Goal: Communication & Community: Answer question/provide support

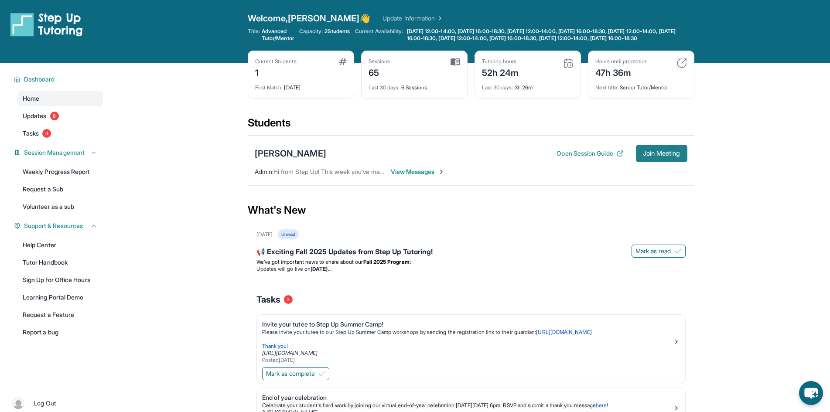
click at [665, 156] on span "Join Meeting" at bounding box center [662, 153] width 38 height 5
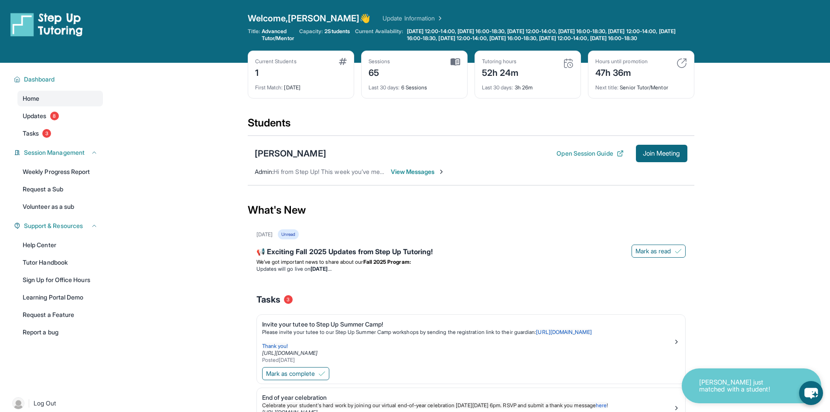
click at [418, 176] on span "View Messages" at bounding box center [418, 172] width 55 height 9
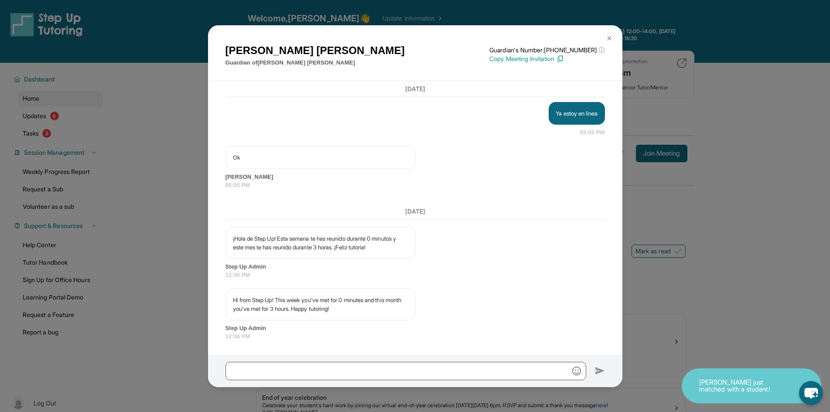
scroll to position [29834, 0]
click at [395, 362] on input "text" at bounding box center [406, 371] width 361 height 18
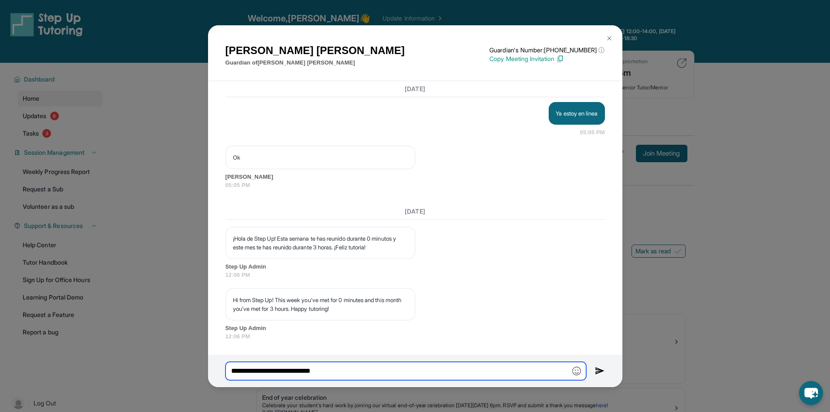
type input "**********"
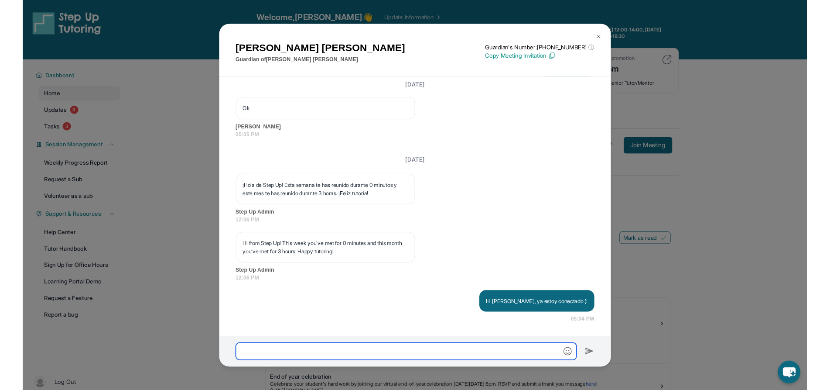
scroll to position [29877, 0]
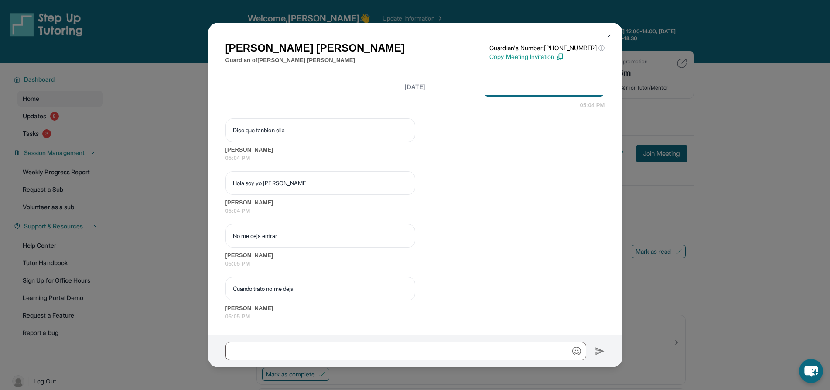
click at [538, 57] on p "Copy Meeting Invitation" at bounding box center [546, 56] width 115 height 9
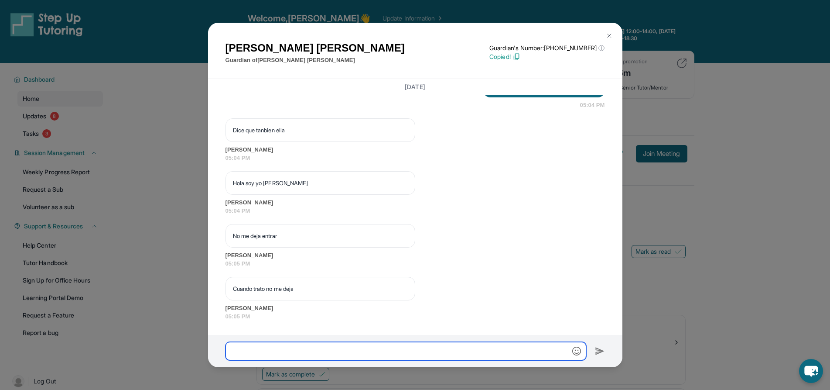
click at [332, 350] on input "text" at bounding box center [406, 351] width 361 height 18
paste input "**********"
type input "**********"
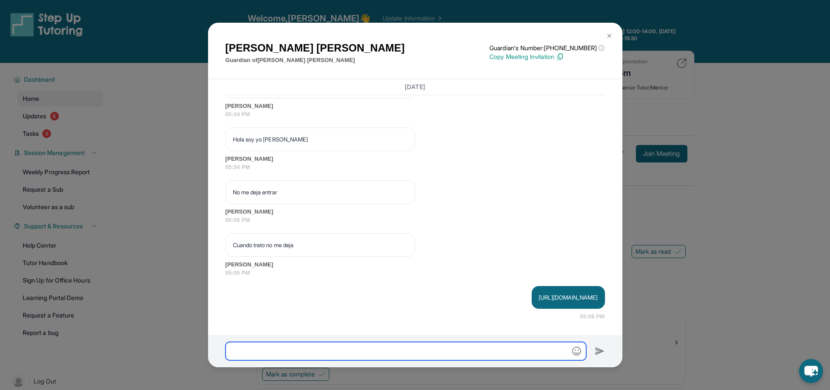
scroll to position [30150, 0]
type input "**********"
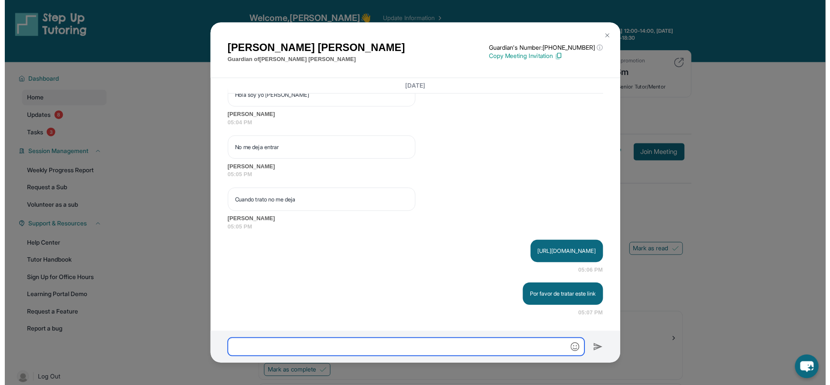
scroll to position [30246, 0]
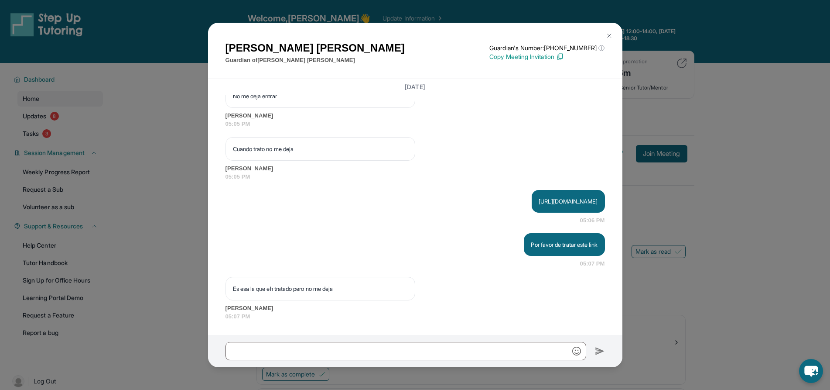
click at [147, 71] on div "[PERSON_NAME] Guardian of [PERSON_NAME] Guardian's Number: [PHONE_NUMBER] ⓘ Thi…" at bounding box center [415, 195] width 830 height 390
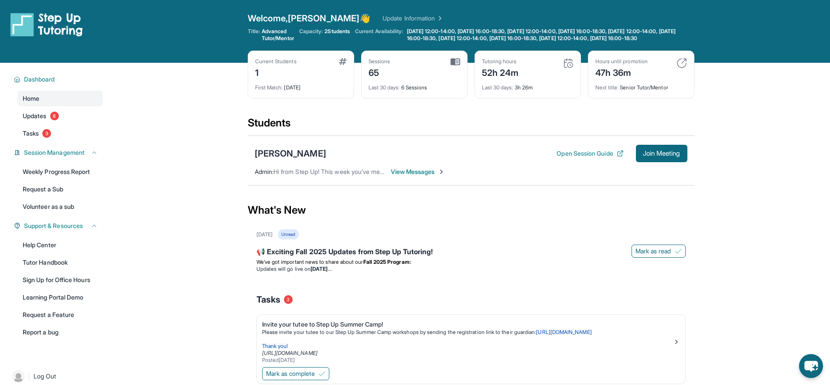
click at [435, 176] on span "View Messages" at bounding box center [418, 172] width 55 height 9
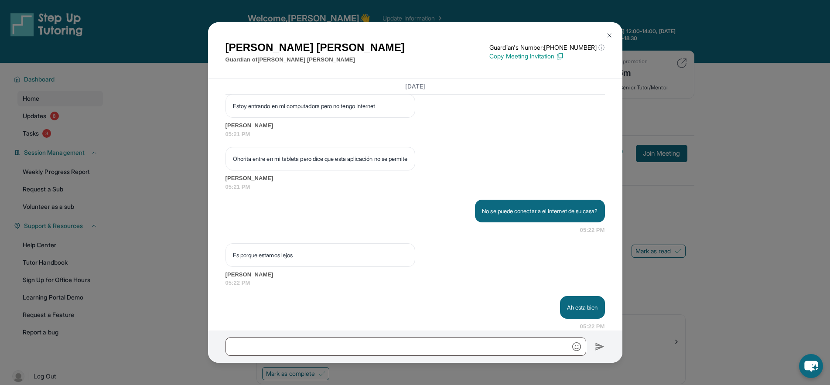
scroll to position [30249, 0]
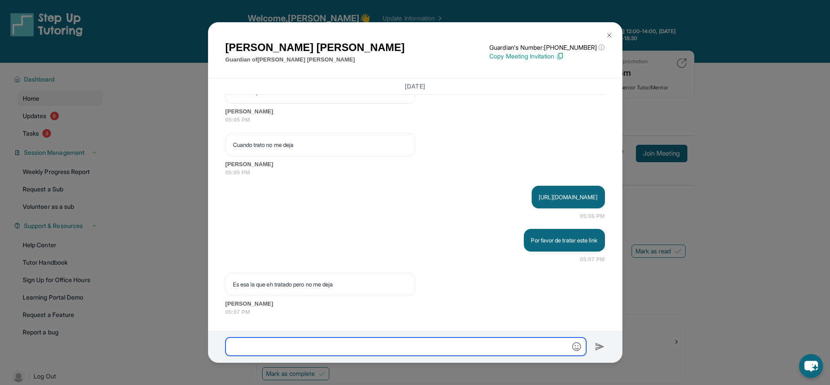
click at [344, 350] on input "text" at bounding box center [406, 347] width 361 height 18
type input "**********"
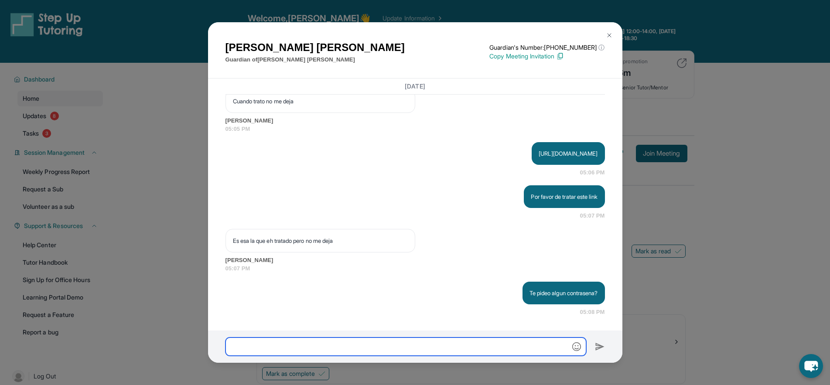
scroll to position [30293, 0]
click at [372, 346] on input "text" at bounding box center [406, 347] width 361 height 18
paste input "**********"
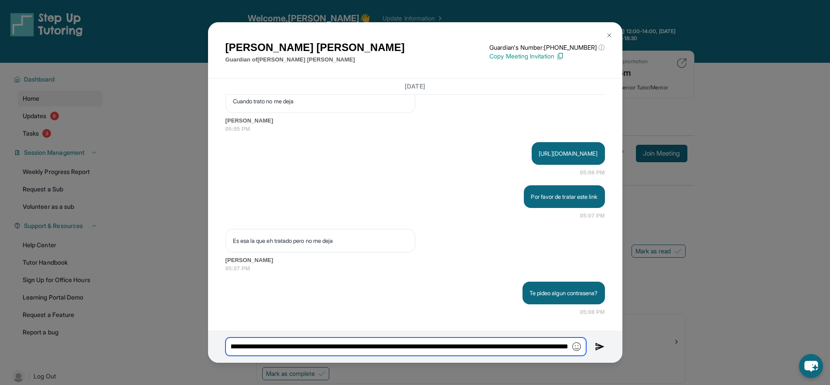
scroll to position [0, 9078]
type input "**********"
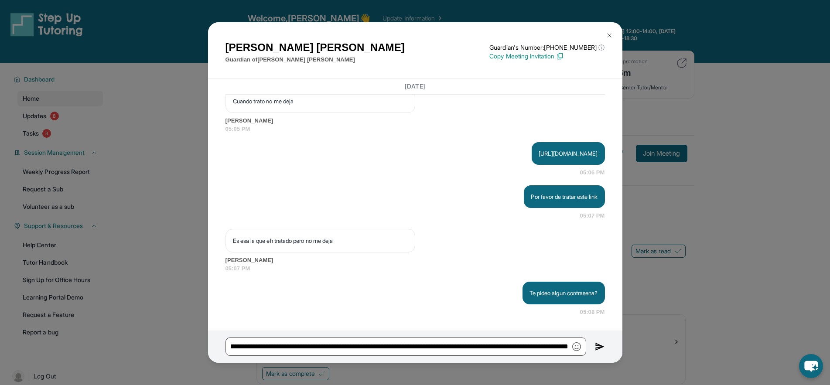
scroll to position [0, 0]
click at [602, 346] on img at bounding box center [600, 347] width 10 height 10
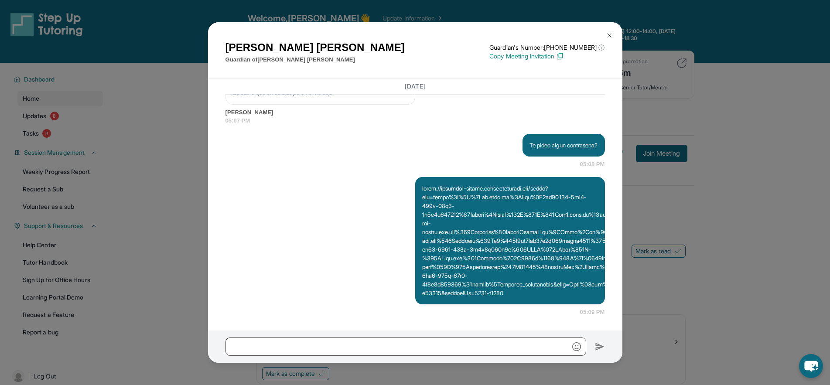
scroll to position [30450, 0]
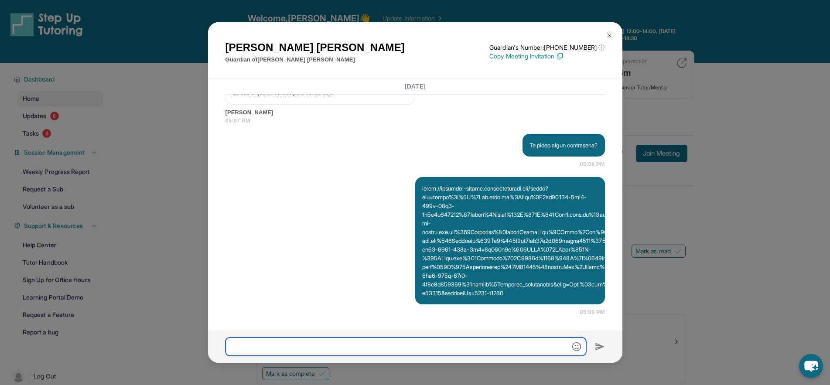
click at [461, 349] on input "text" at bounding box center [406, 347] width 361 height 18
type input "**********"
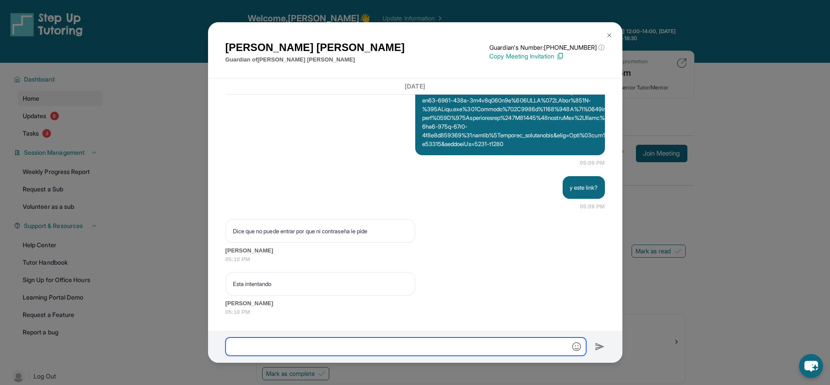
scroll to position [30599, 0]
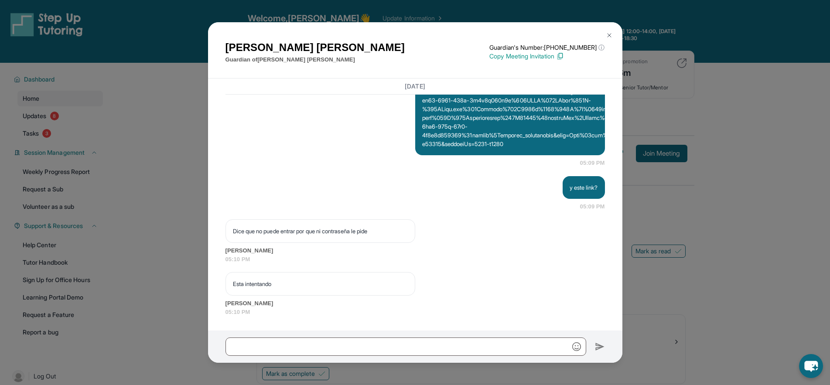
click at [609, 35] on img at bounding box center [609, 35] width 7 height 7
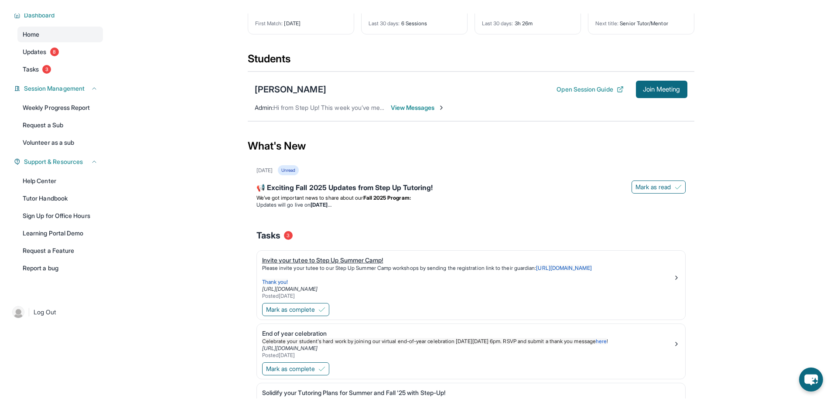
scroll to position [34, 0]
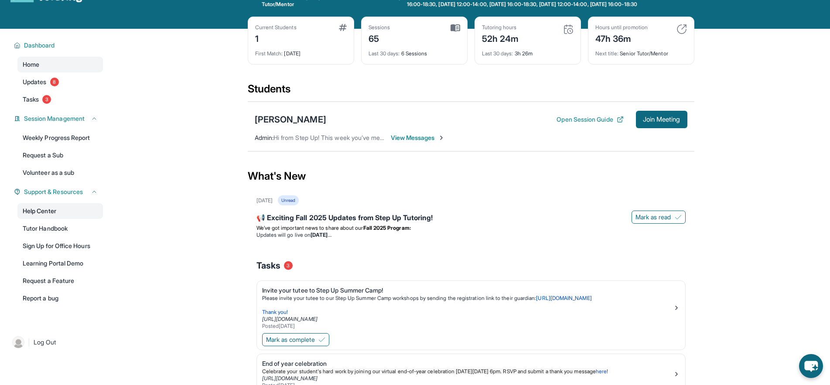
click at [63, 218] on link "Help Center" at bounding box center [60, 211] width 86 height 16
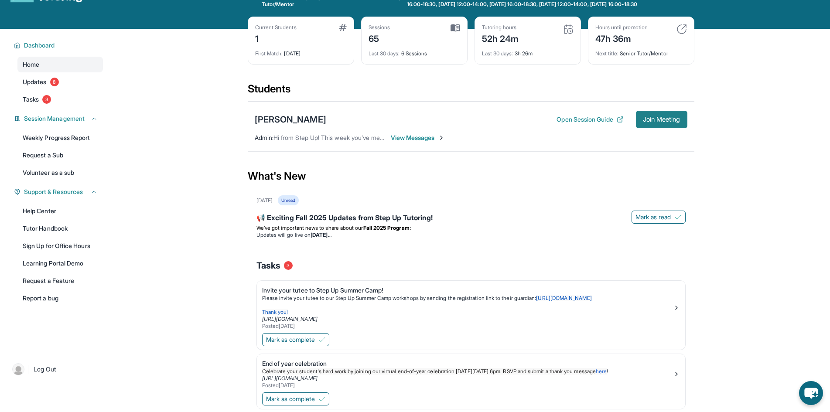
click at [661, 122] on span "Join Meeting" at bounding box center [662, 119] width 38 height 5
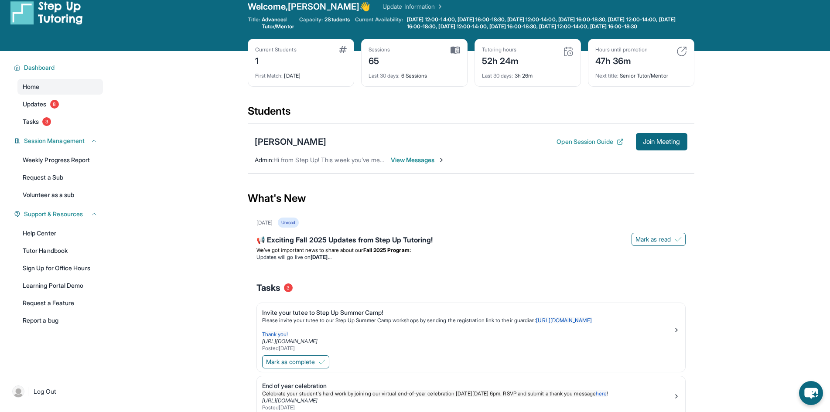
scroll to position [0, 0]
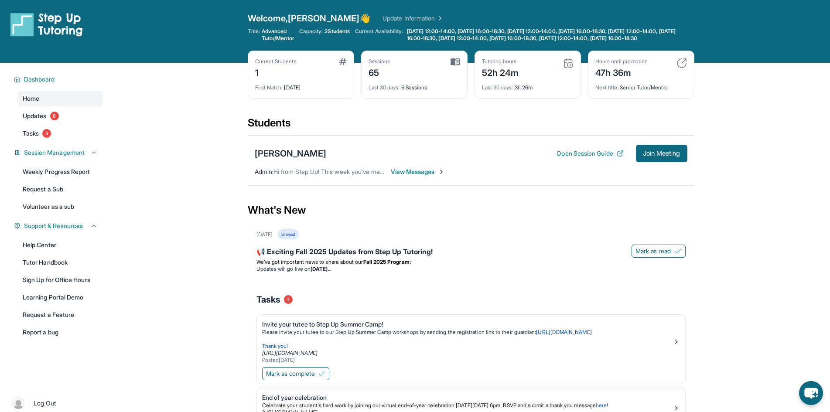
click at [428, 176] on span "View Messages" at bounding box center [418, 172] width 55 height 9
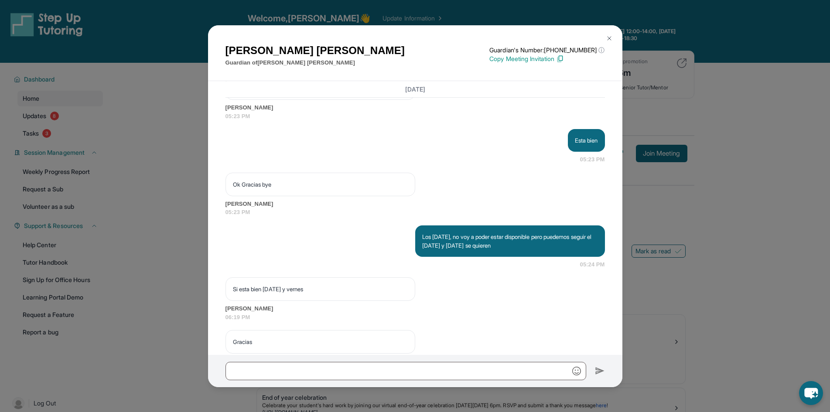
scroll to position [30577, 0]
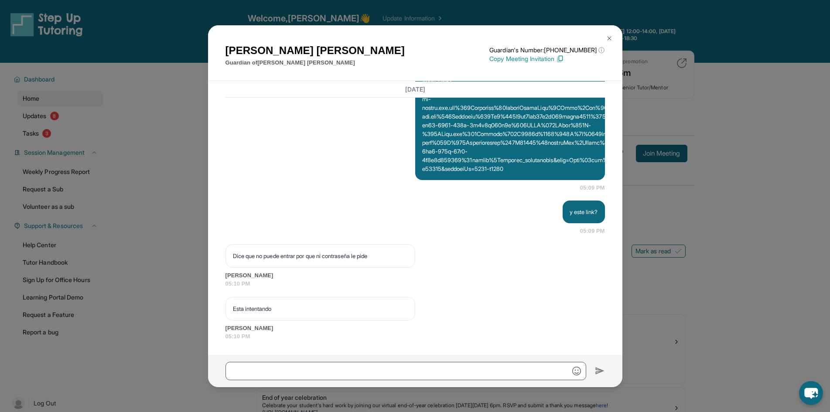
click at [523, 60] on p "Copy Meeting Invitation" at bounding box center [546, 59] width 115 height 9
click at [383, 365] on input "text" at bounding box center [406, 371] width 361 height 18
paste input "**********"
type input "**********"
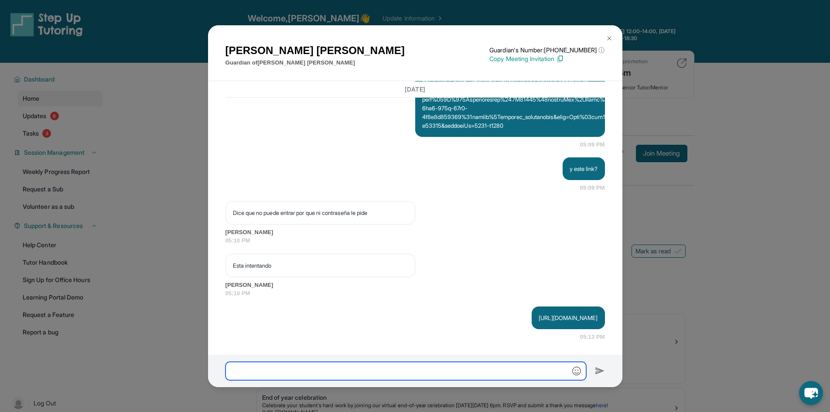
scroll to position [30620, 0]
type input "*"
type input "**********"
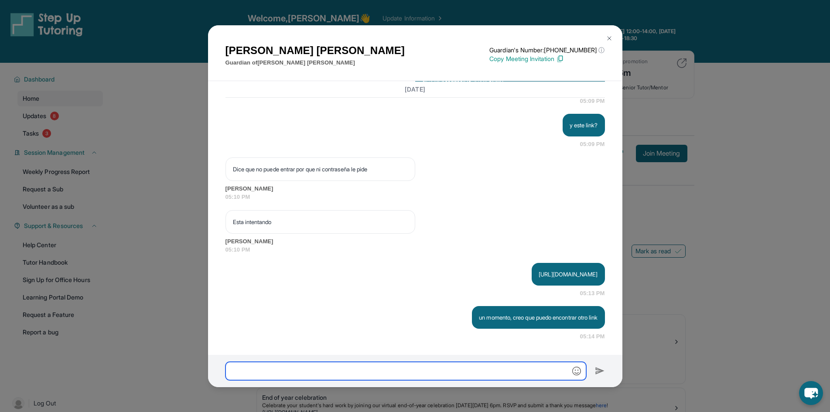
scroll to position [30664, 0]
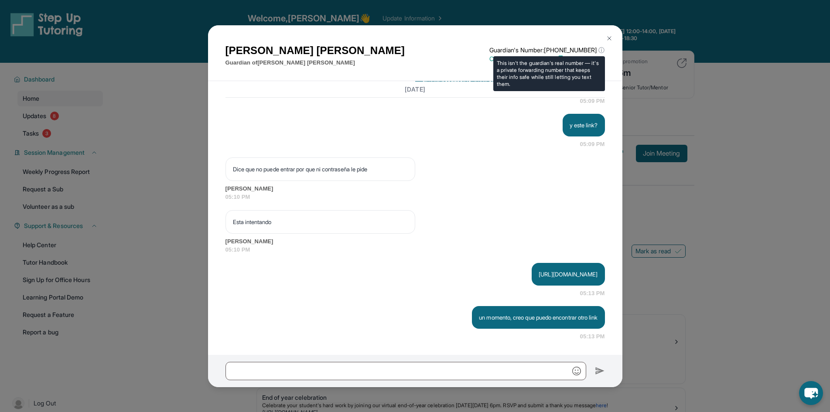
click at [604, 49] on span "ⓘ" at bounding box center [602, 50] width 6 height 9
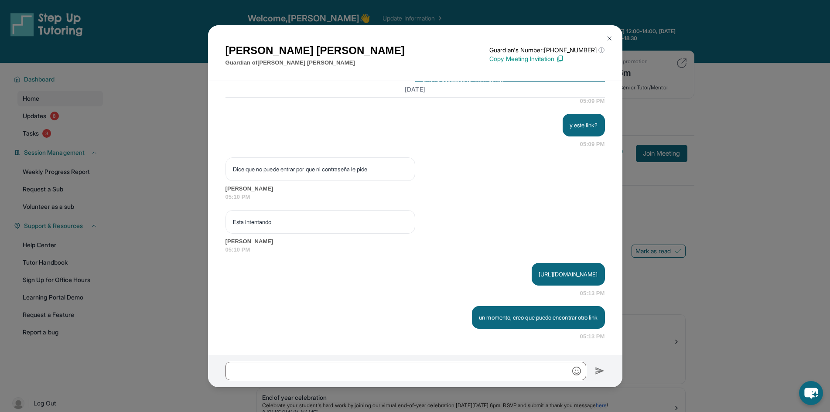
click at [609, 38] on img at bounding box center [609, 38] width 7 height 7
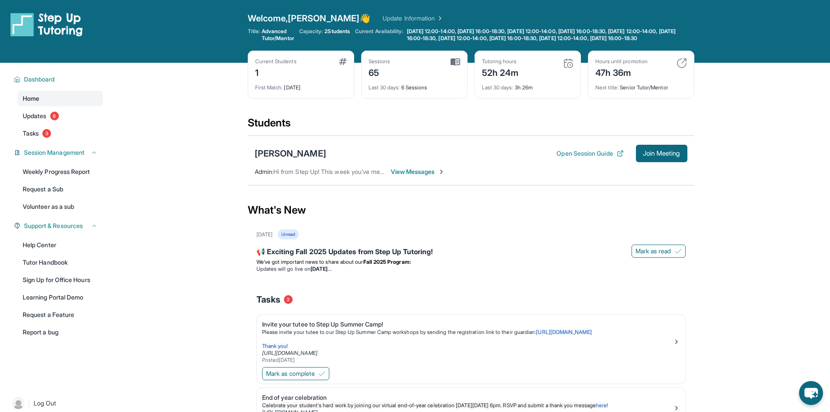
click at [58, 100] on link "Home" at bounding box center [60, 99] width 86 height 16
click at [54, 87] on div "Dashboard" at bounding box center [56, 80] width 94 height 16
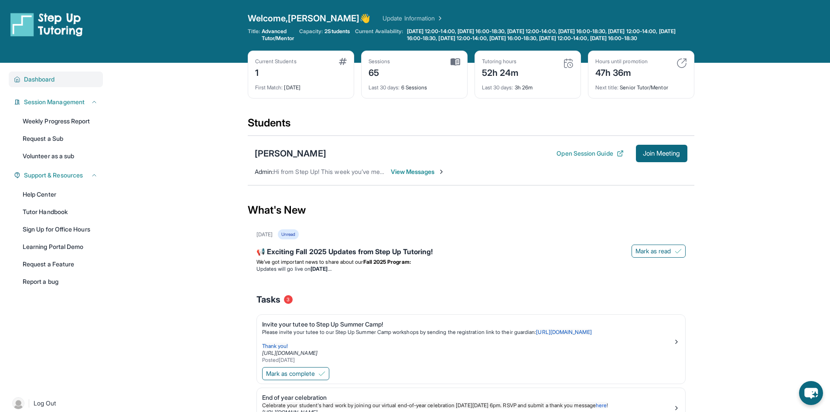
click at [53, 83] on span "Dashboard" at bounding box center [39, 79] width 31 height 9
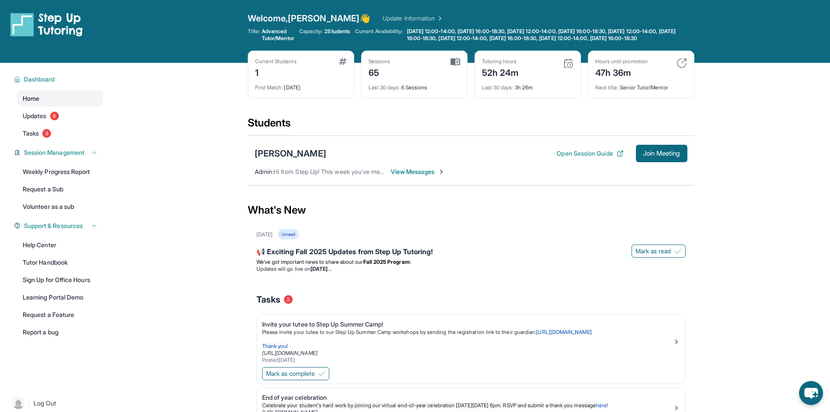
click at [48, 106] on link "Home" at bounding box center [60, 99] width 86 height 16
click at [441, 69] on div "Sessions 65" at bounding box center [415, 68] width 92 height 21
click at [452, 66] on img at bounding box center [456, 62] width 10 height 8
click at [541, 72] on div "Tutoring hours 52h 24m" at bounding box center [528, 68] width 92 height 21
click at [641, 65] on div "Hours until promotion" at bounding box center [622, 61] width 52 height 7
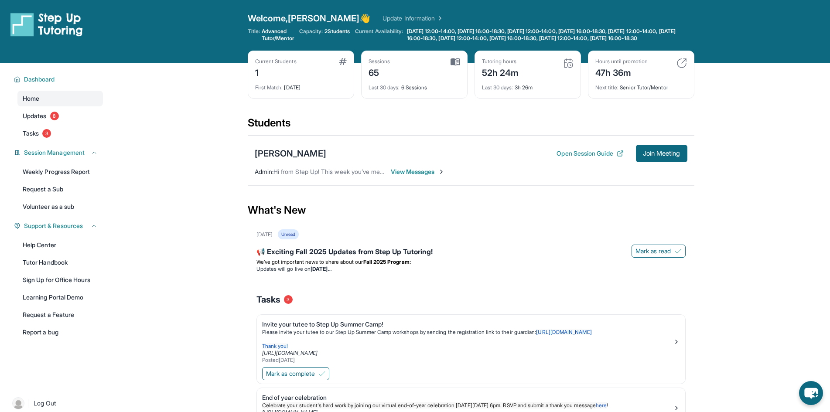
drag, startPoint x: 326, startPoint y: 60, endPoint x: 318, endPoint y: 65, distance: 9.0
click at [325, 60] on div "Current Students 1 First Match : [DATE]" at bounding box center [301, 75] width 106 height 48
click at [301, 79] on div "Current Students 1" at bounding box center [301, 68] width 92 height 21
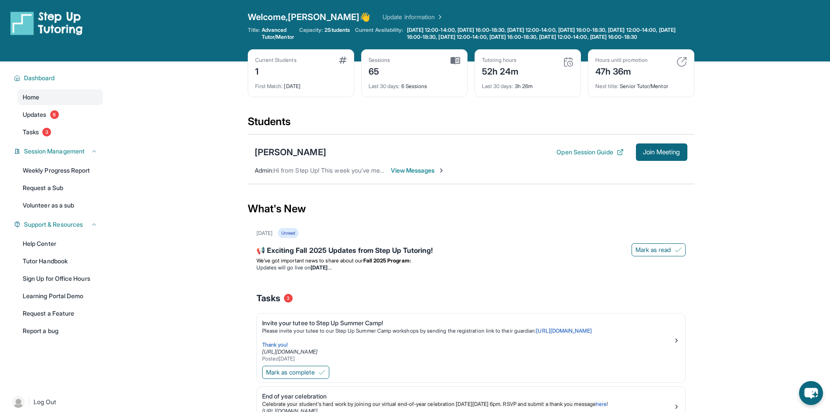
scroll to position [0, 0]
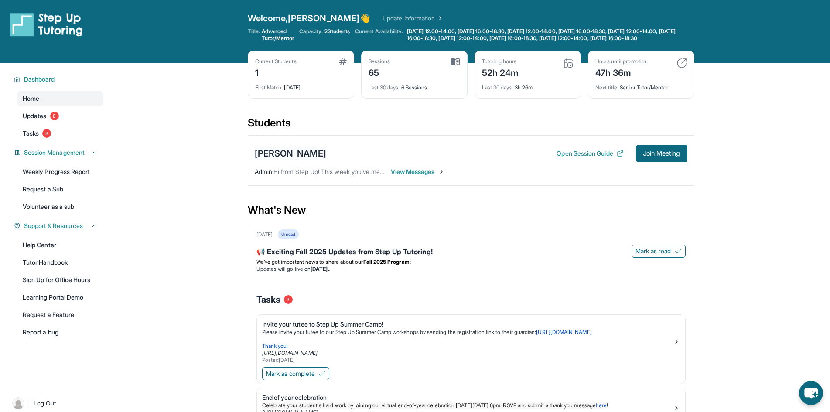
click at [296, 160] on div "[PERSON_NAME]" at bounding box center [291, 153] width 72 height 12
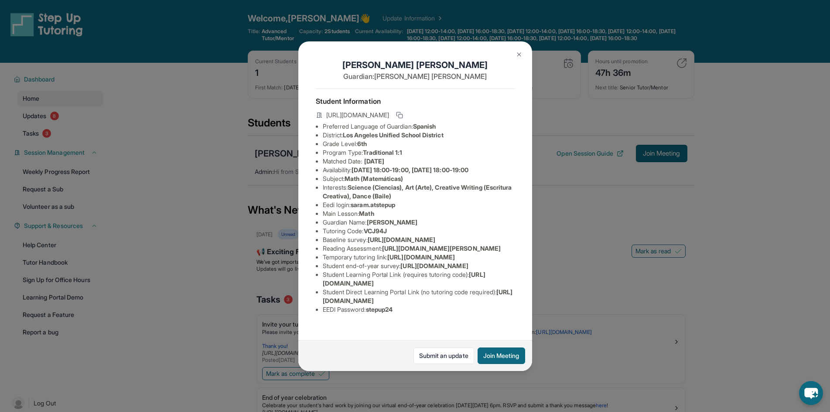
scroll to position [95, 0]
drag, startPoint x: 479, startPoint y: 291, endPoint x: 322, endPoint y: 291, distance: 156.6
click at [323, 288] on li "Student Learning Portal Link (requires tutoring code) : [URL][DOMAIN_NAME]" at bounding box center [419, 278] width 192 height 17
copy span "[URL][DOMAIN_NAME]"
click at [238, 222] on div "[PERSON_NAME] Guardian: [PERSON_NAME] Student Information [URL][DOMAIN_NAME] Pr…" at bounding box center [415, 206] width 830 height 412
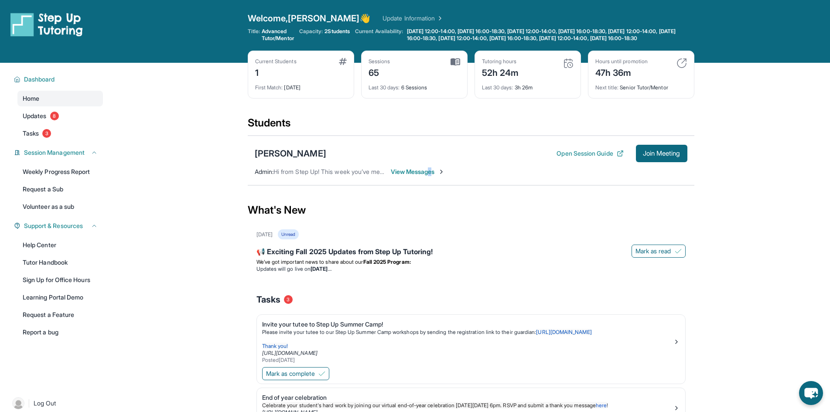
click at [432, 176] on span "View Messages" at bounding box center [418, 172] width 55 height 9
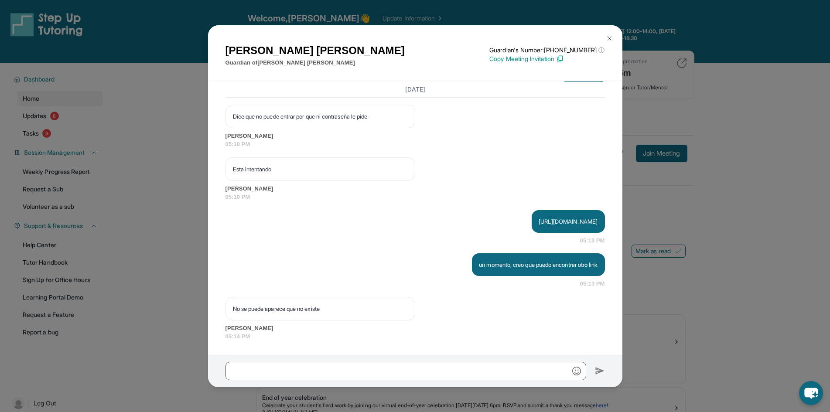
scroll to position [30717, 0]
click at [383, 371] on input "text" at bounding box center [406, 371] width 361 height 18
paste input "**********"
type input "**********"
click at [598, 370] on img at bounding box center [600, 371] width 10 height 10
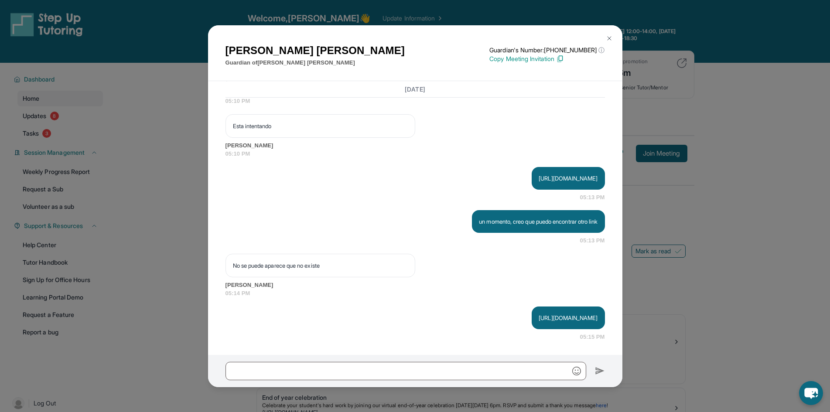
scroll to position [30760, 0]
click at [187, 106] on div "[PERSON_NAME] Guardian of [PERSON_NAME] Guardian's Number: [PHONE_NUMBER] ⓘ Thi…" at bounding box center [415, 206] width 830 height 412
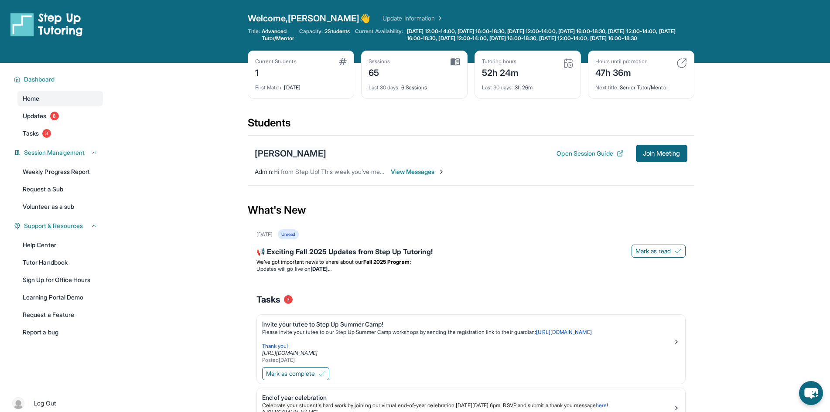
click at [293, 160] on div "[PERSON_NAME]" at bounding box center [291, 153] width 72 height 12
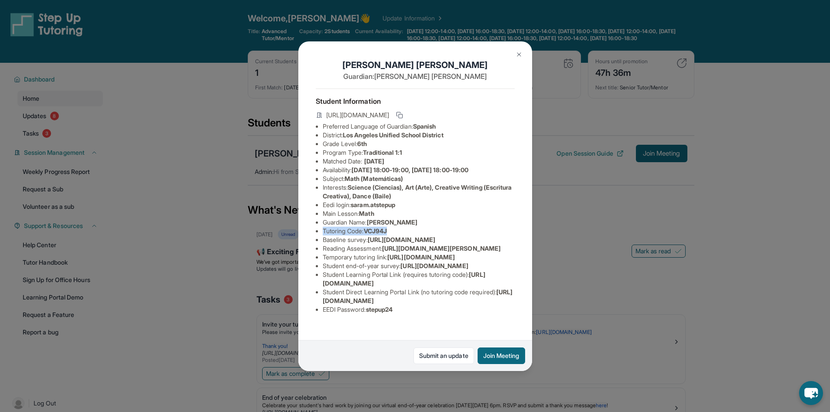
drag, startPoint x: 397, startPoint y: 238, endPoint x: 322, endPoint y: 239, distance: 75.5
click at [322, 239] on ul "Preferred Language of Guardian: Spanish District: [GEOGRAPHIC_DATA] Unified Sch…" at bounding box center [415, 218] width 199 height 192
copy li "Tutoring Code : VCJ94J"
click at [615, 339] on div "[PERSON_NAME] Guardian: [PERSON_NAME] Student Information [URL][DOMAIN_NAME] Pr…" at bounding box center [415, 206] width 830 height 412
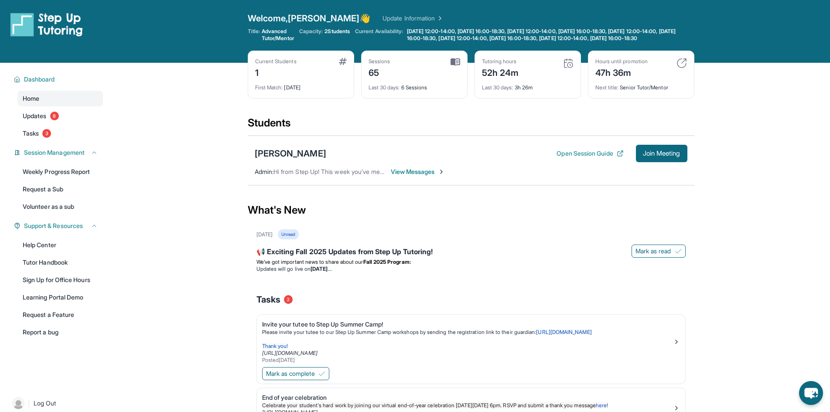
click at [424, 176] on span "View Messages" at bounding box center [418, 172] width 55 height 9
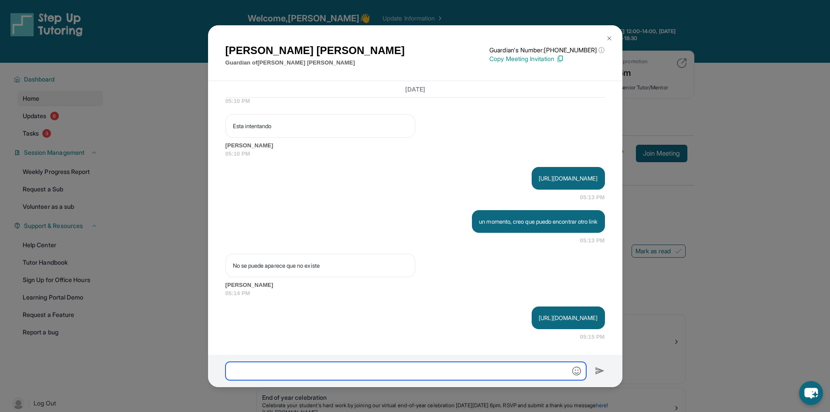
click at [354, 364] on input "text" at bounding box center [406, 371] width 361 height 18
paste input "**********"
type input "**********"
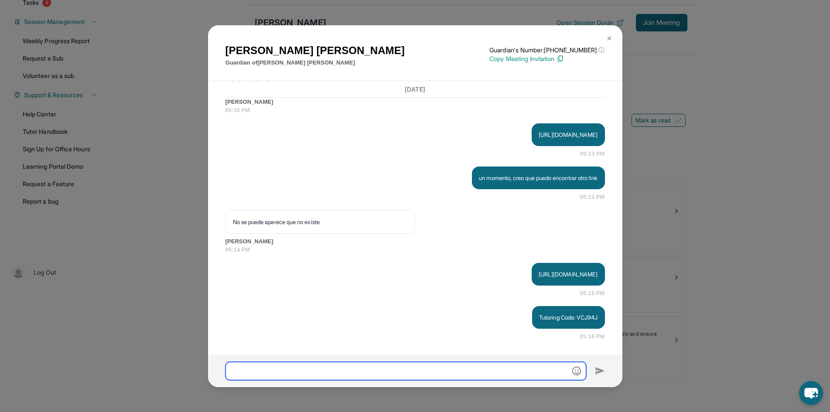
scroll to position [30803, 0]
click at [362, 371] on input "text" at bounding box center [406, 371] width 361 height 18
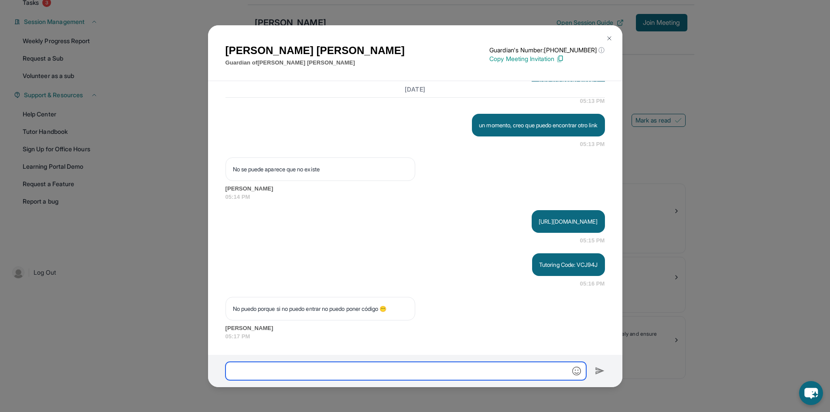
scroll to position [30865, 0]
type input "**********"
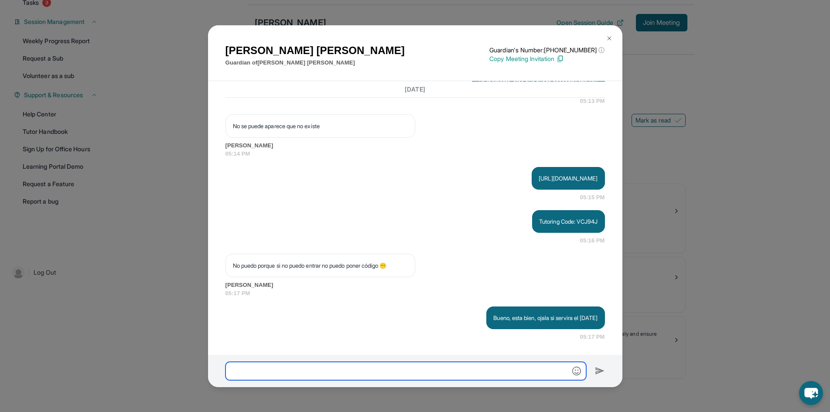
scroll to position [30908, 0]
type input "**********"
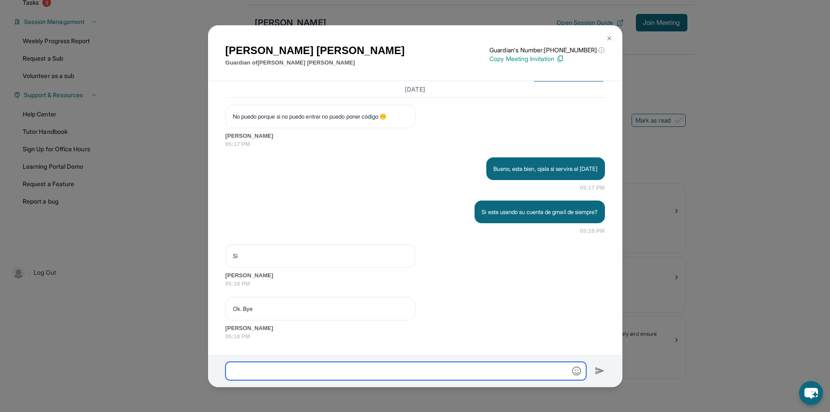
scroll to position [31057, 0]
click at [370, 363] on input "text" at bounding box center [406, 371] width 361 height 18
type input "*"
type input "****"
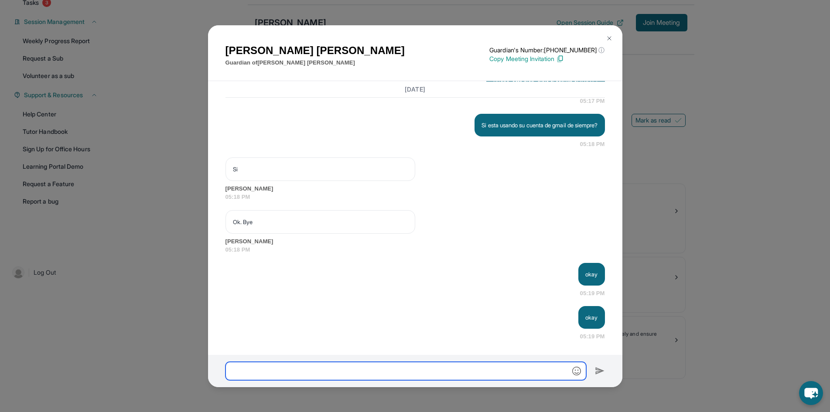
scroll to position [31144, 0]
click at [714, 219] on div "[PERSON_NAME] Guardian of [PERSON_NAME] Guardian's Number: [PHONE_NUMBER] ⓘ Thi…" at bounding box center [415, 206] width 830 height 412
